Goal: Task Accomplishment & Management: Manage account settings

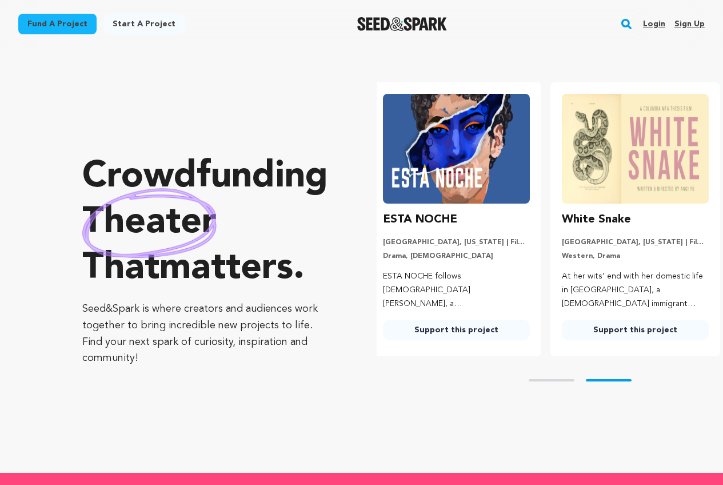
scroll to position [0, 188]
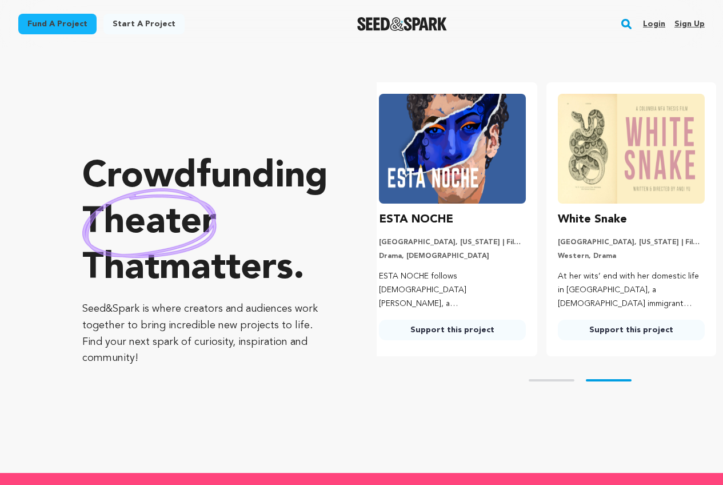
click at [680, 27] on link "Sign up" at bounding box center [690, 24] width 30 height 18
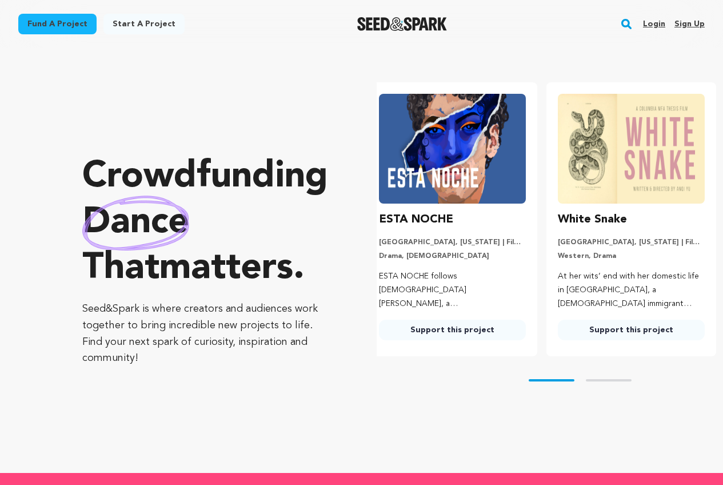
scroll to position [0, 49]
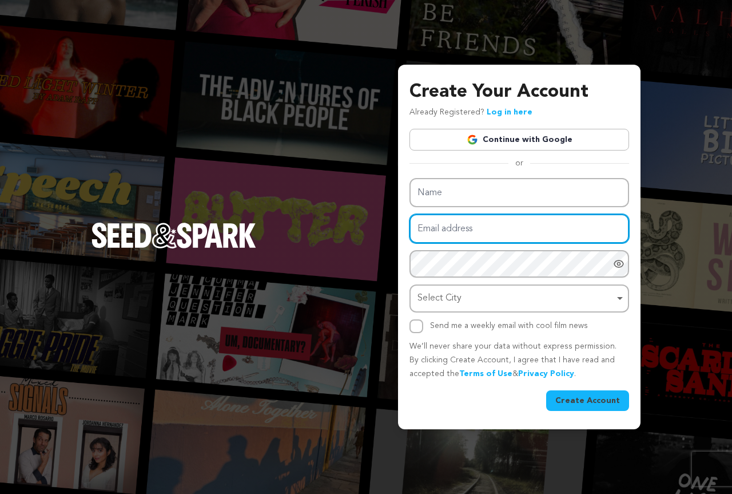
click at [438, 227] on input "Email address" at bounding box center [519, 228] width 220 height 29
paste input "hesib92981@camjoint.com"
type input "hesib92981@camjoint.com"
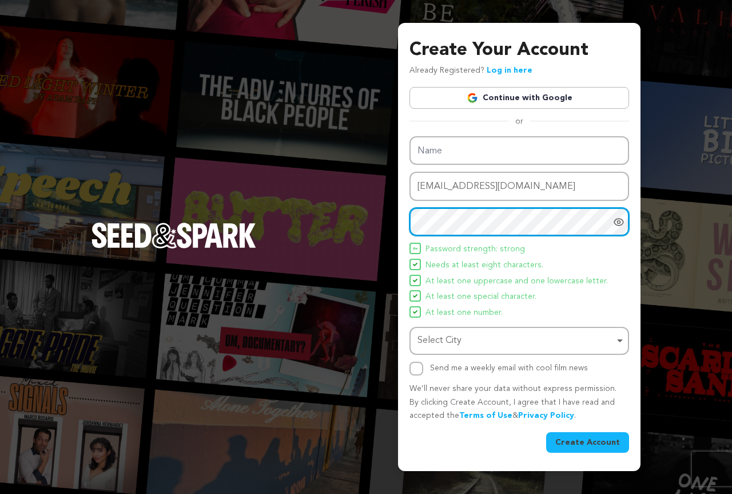
click at [440, 343] on div "Select City Remove item" at bounding box center [515, 340] width 197 height 17
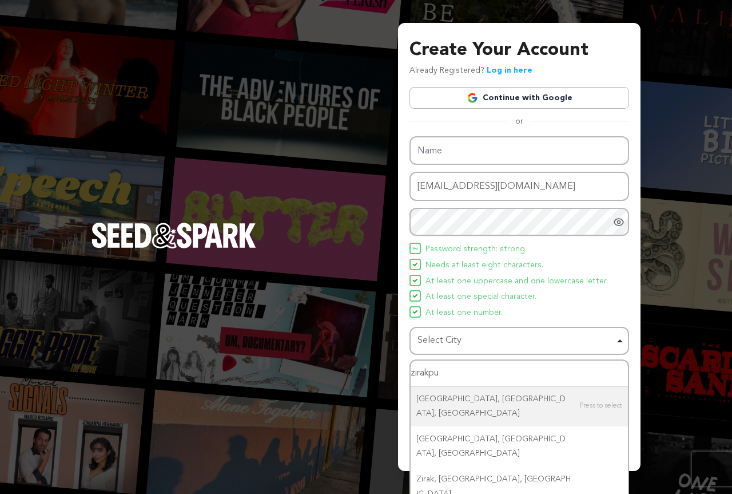
type input "zirakpur"
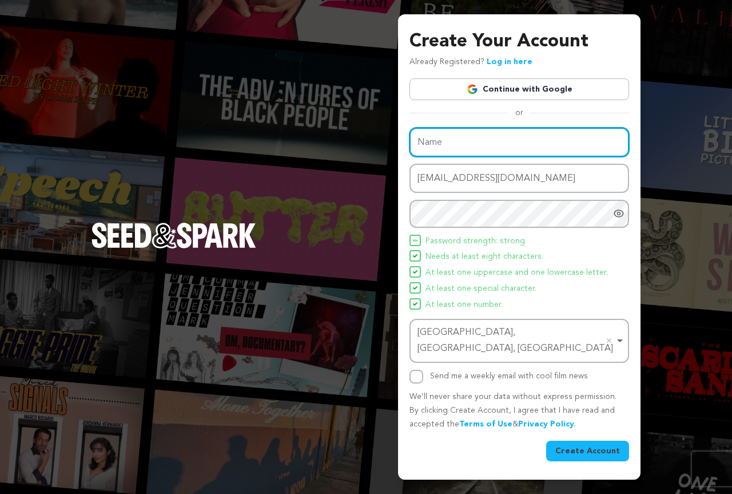
click at [431, 154] on input "Name" at bounding box center [519, 142] width 220 height 29
paste input "Sahil254"
type input "Sahil254"
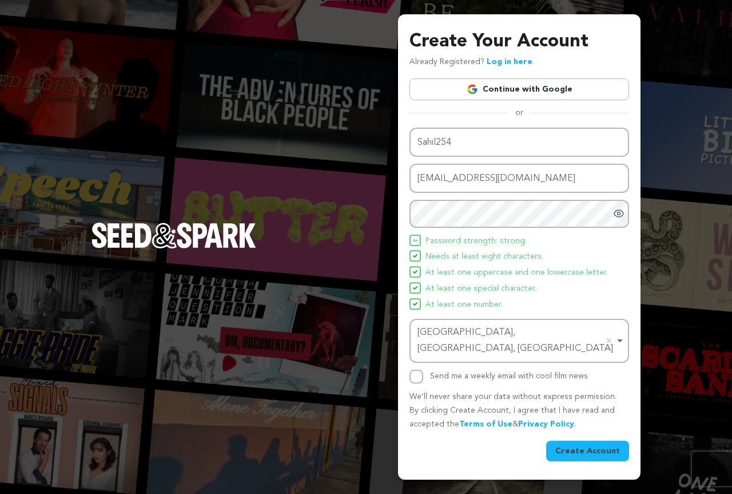
click at [572, 440] on button "Create Account" at bounding box center [587, 450] width 83 height 21
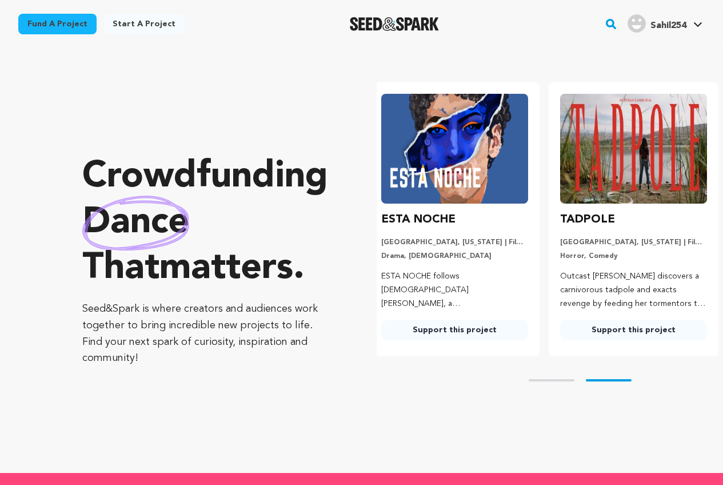
scroll to position [0, 188]
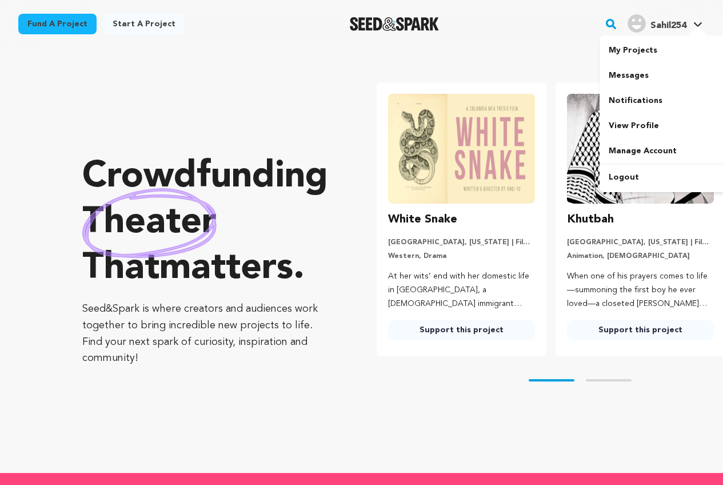
click at [655, 24] on span "Sahil254" at bounding box center [669, 25] width 36 height 9
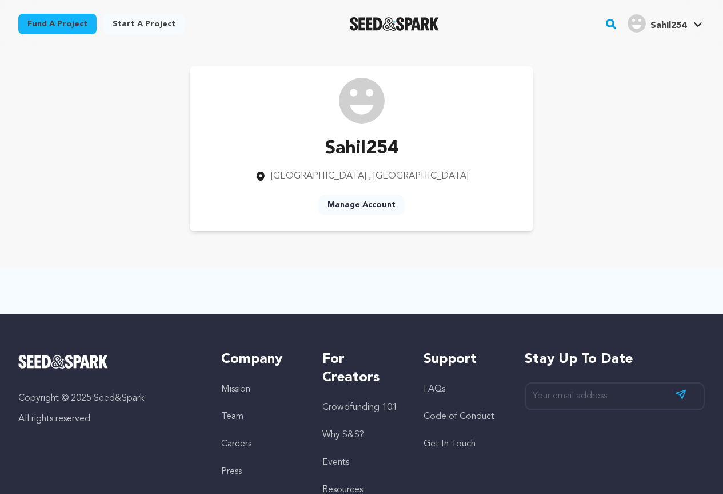
click at [321, 148] on p "Sahil254" at bounding box center [362, 148] width 214 height 27
click at [343, 206] on link "Manage Account" at bounding box center [362, 204] width 86 height 21
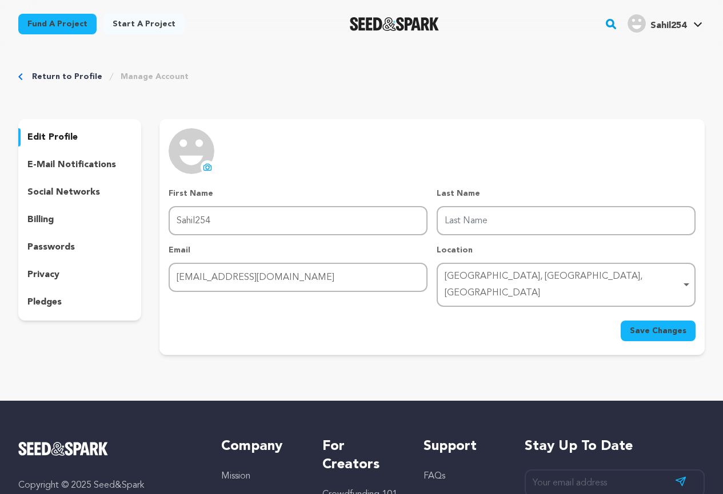
click at [206, 166] on icon at bounding box center [207, 166] width 9 height 9
click at [71, 192] on p "social networks" at bounding box center [63, 192] width 73 height 14
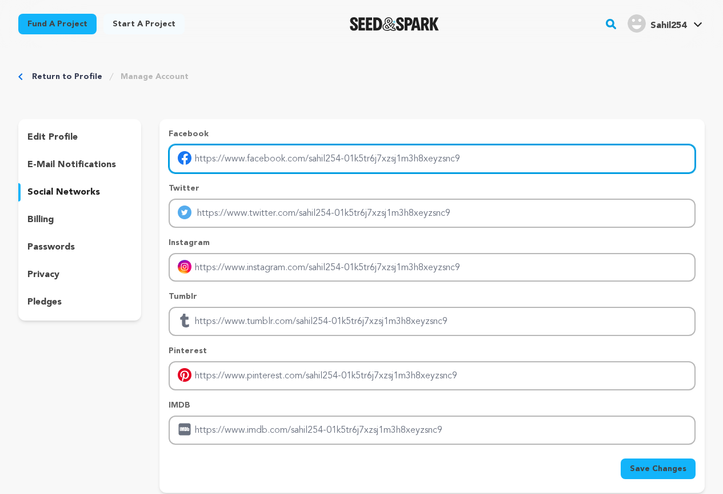
click at [284, 157] on input "Enter facebook profile link" at bounding box center [432, 158] width 527 height 29
type input "https://www.facebook.com/Anandinfra29"
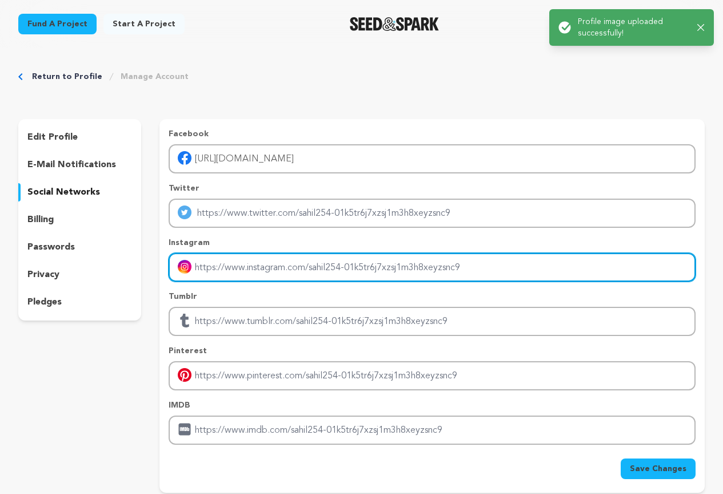
click at [219, 266] on input "Enter instagram handle link" at bounding box center [432, 267] width 527 height 29
type input "https://www.instagram.com/anand_infra_real_estate?igsh=c294cTR0aWlyZTVt"
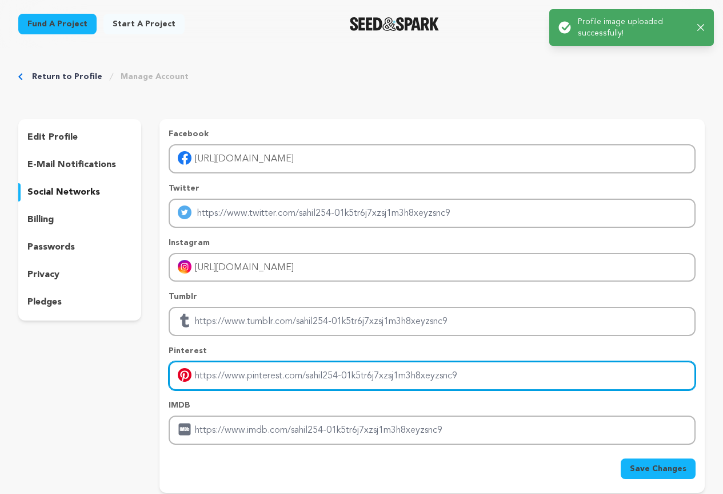
click at [218, 383] on input "Enter pinterest profile link" at bounding box center [432, 375] width 527 height 29
type input "[URL][DOMAIN_NAME]"
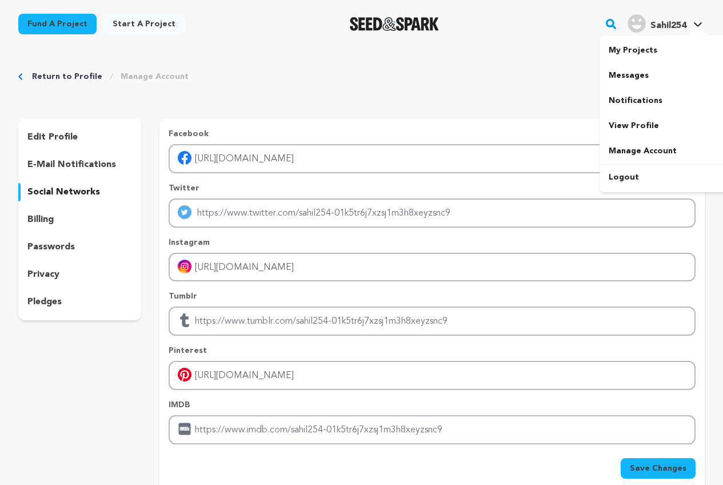
click at [637, 19] on img "Sahil254's Profile" at bounding box center [637, 23] width 18 height 18
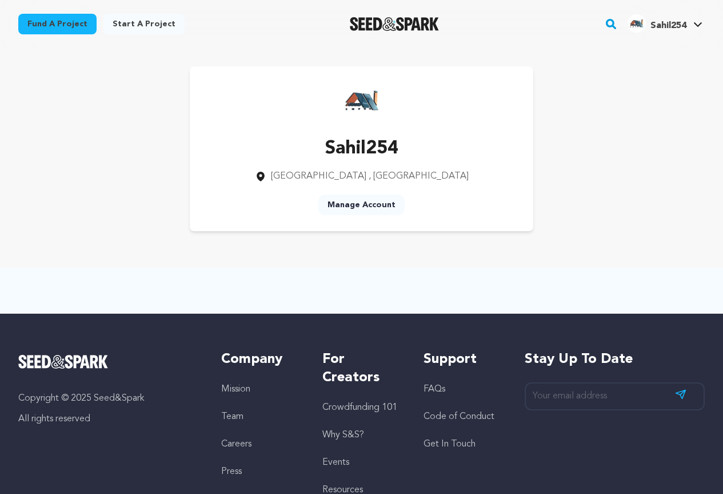
click at [371, 200] on link "Manage Account" at bounding box center [362, 204] width 86 height 21
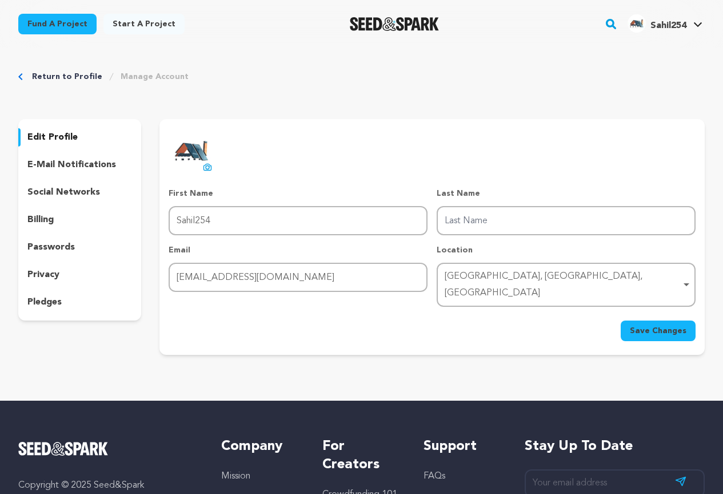
click at [59, 191] on p "social networks" at bounding box center [63, 192] width 73 height 14
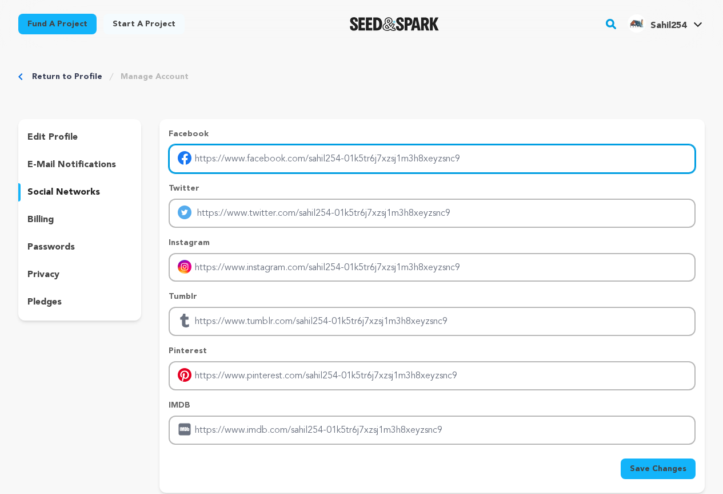
click at [246, 159] on input "Enter facebook profile link" at bounding box center [432, 158] width 527 height 29
type input "https://www.facebook.com/Anandinfra29"
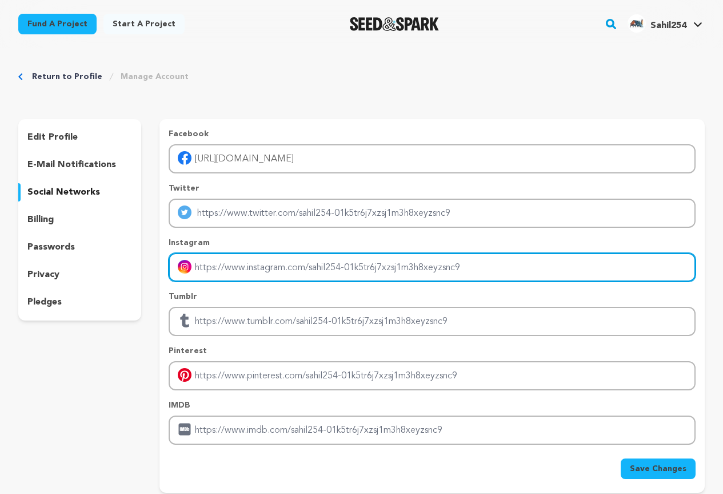
click at [206, 272] on input "Enter instagram handle link" at bounding box center [432, 267] width 527 height 29
type input "https://www.instagram.com/anand_infra_real_estate?igsh=c294cTR0aWlyZTVt"
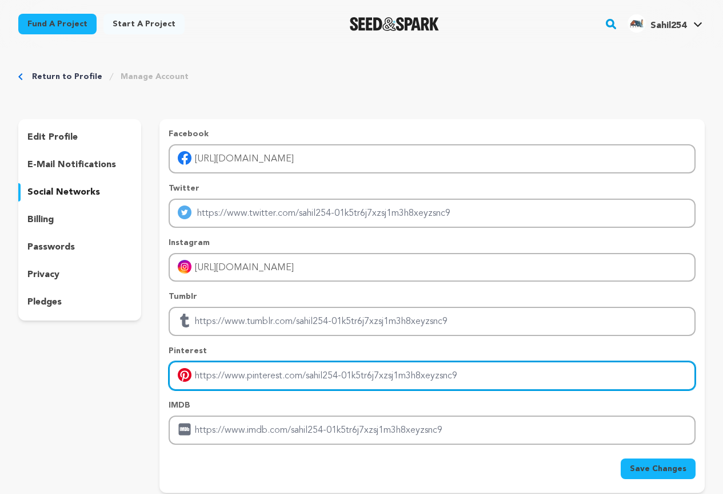
click at [224, 376] on input "Enter pinterest profile link" at bounding box center [432, 375] width 527 height 29
type input "https://pin.it/3PExJFpql"
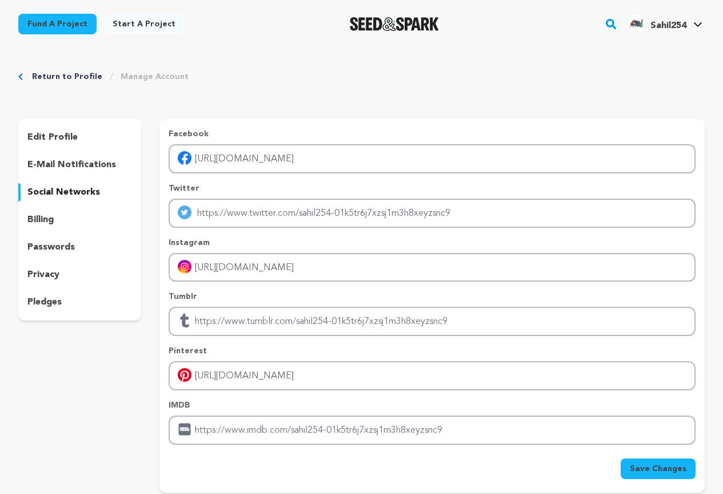
click at [674, 479] on div "Facebook https://www.facebook.com/Anandinfra29 Twitter Instagram https://www.in…" at bounding box center [433, 305] width 546 height 373
click at [670, 470] on span "Save Changes" at bounding box center [658, 468] width 57 height 11
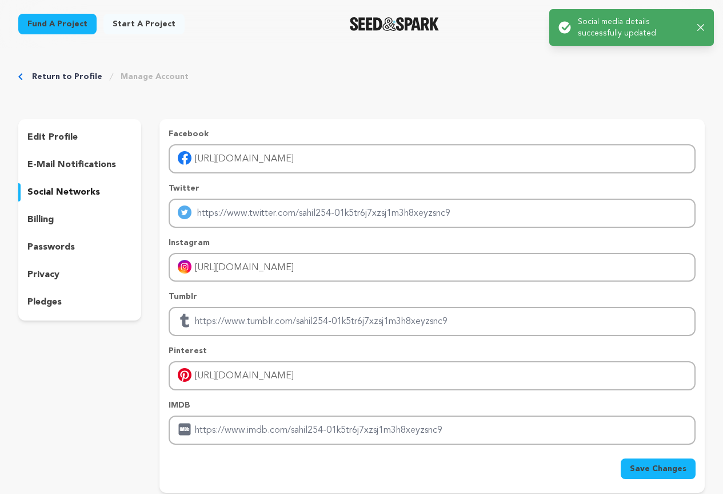
click at [701, 27] on icon "button" at bounding box center [701, 27] width 7 height 7
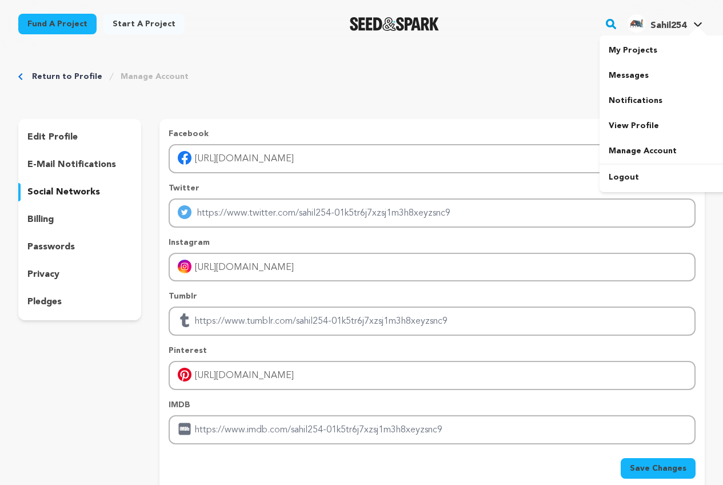
click at [640, 25] on img "Sahil254's Profile" at bounding box center [637, 23] width 18 height 18
